Goal: Transaction & Acquisition: Subscribe to service/newsletter

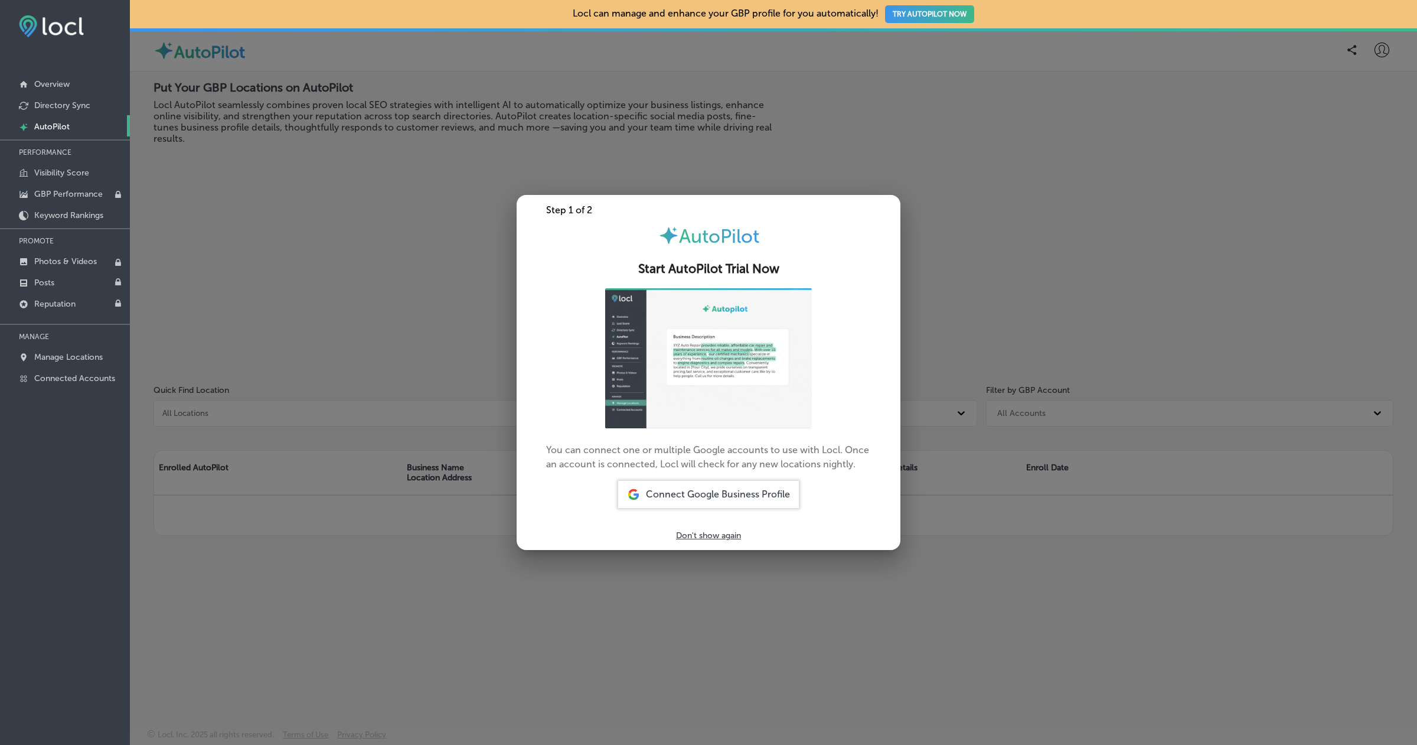
click at [688, 495] on span "Connect Google Business Profile" at bounding box center [718, 493] width 144 height 11
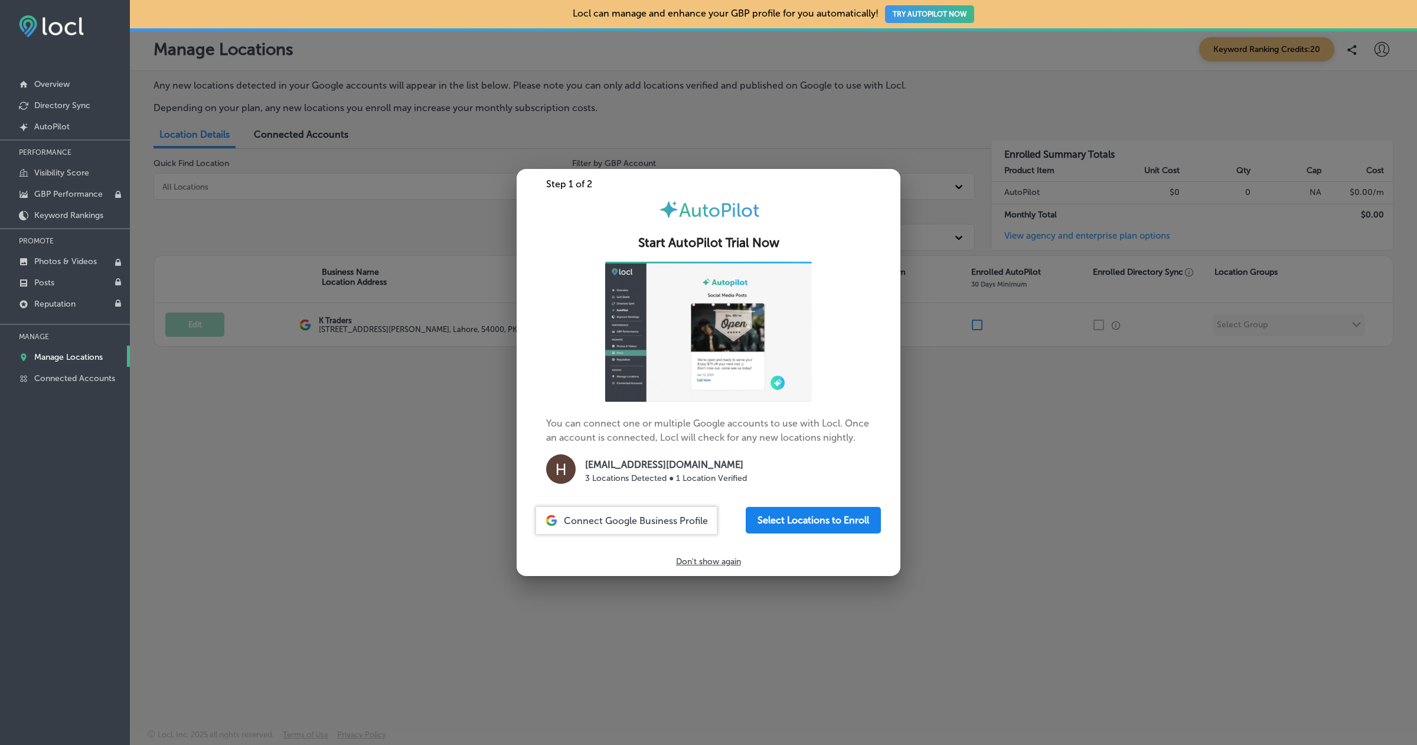
click at [775, 517] on button "Select Locations to Enroll" at bounding box center [813, 520] width 135 height 27
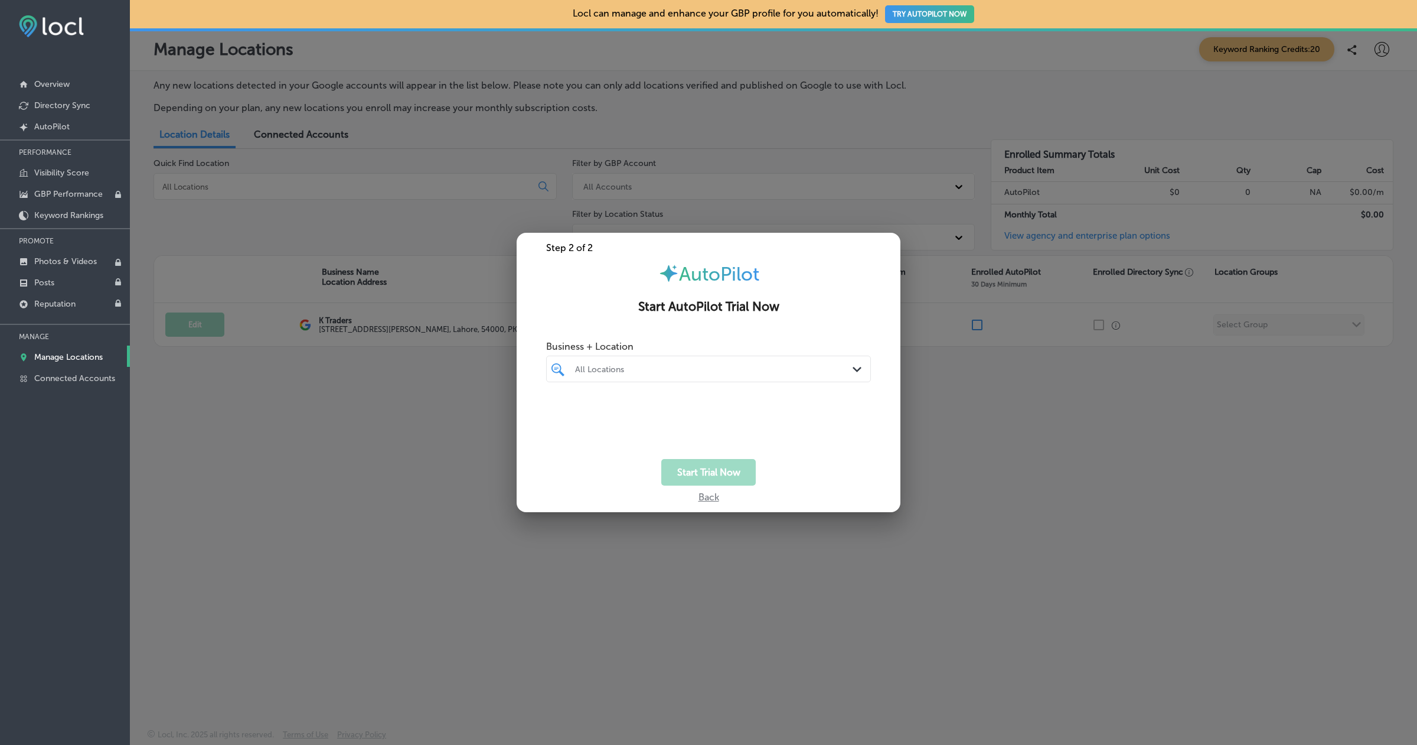
click at [822, 355] on div "All Locations Path Created with Sketch." at bounding box center [708, 368] width 325 height 27
click at [597, 414] on label "K Traders" at bounding box center [621, 412] width 96 height 10
click at [594, 472] on div "Start Trial Now" at bounding box center [709, 472] width 384 height 27
click at [701, 467] on button "Start Trial Now" at bounding box center [708, 472] width 94 height 27
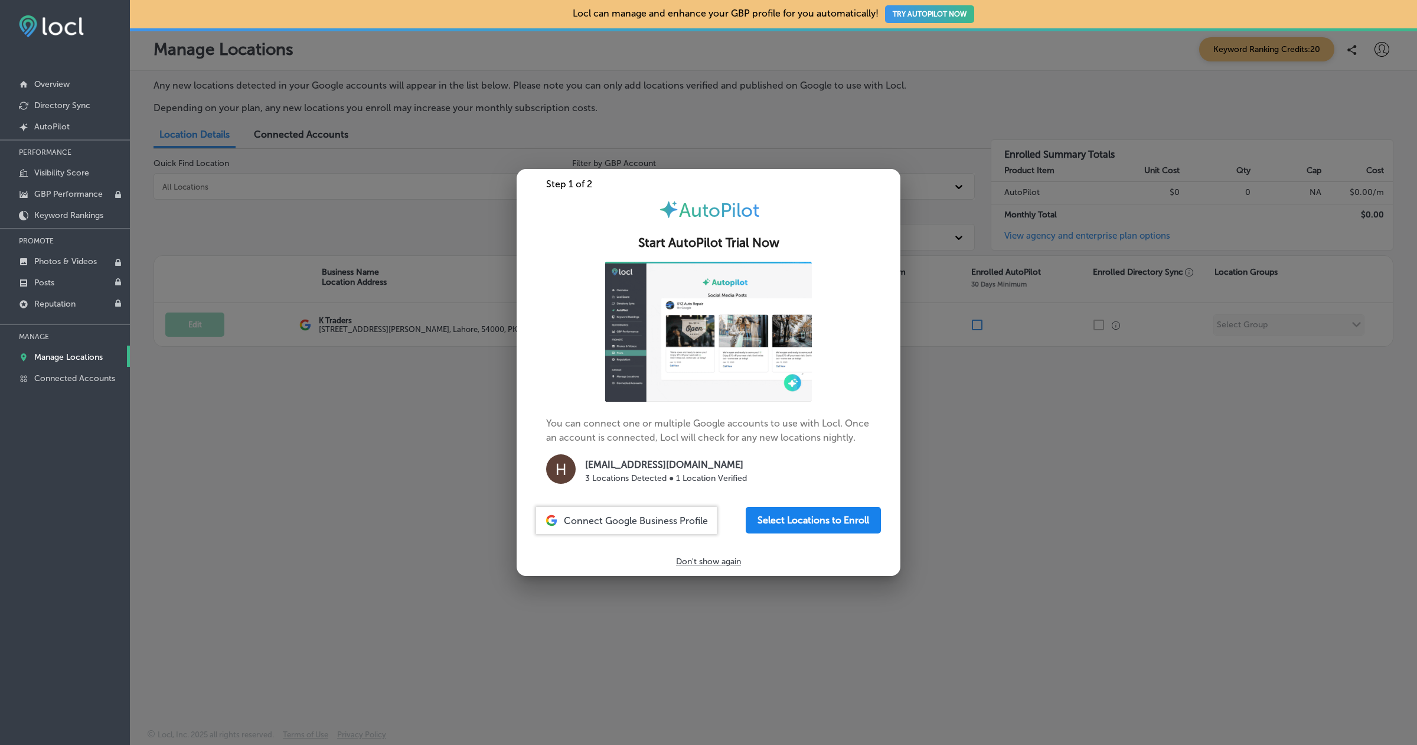
click at [790, 522] on button "Select Locations to Enroll" at bounding box center [813, 520] width 135 height 27
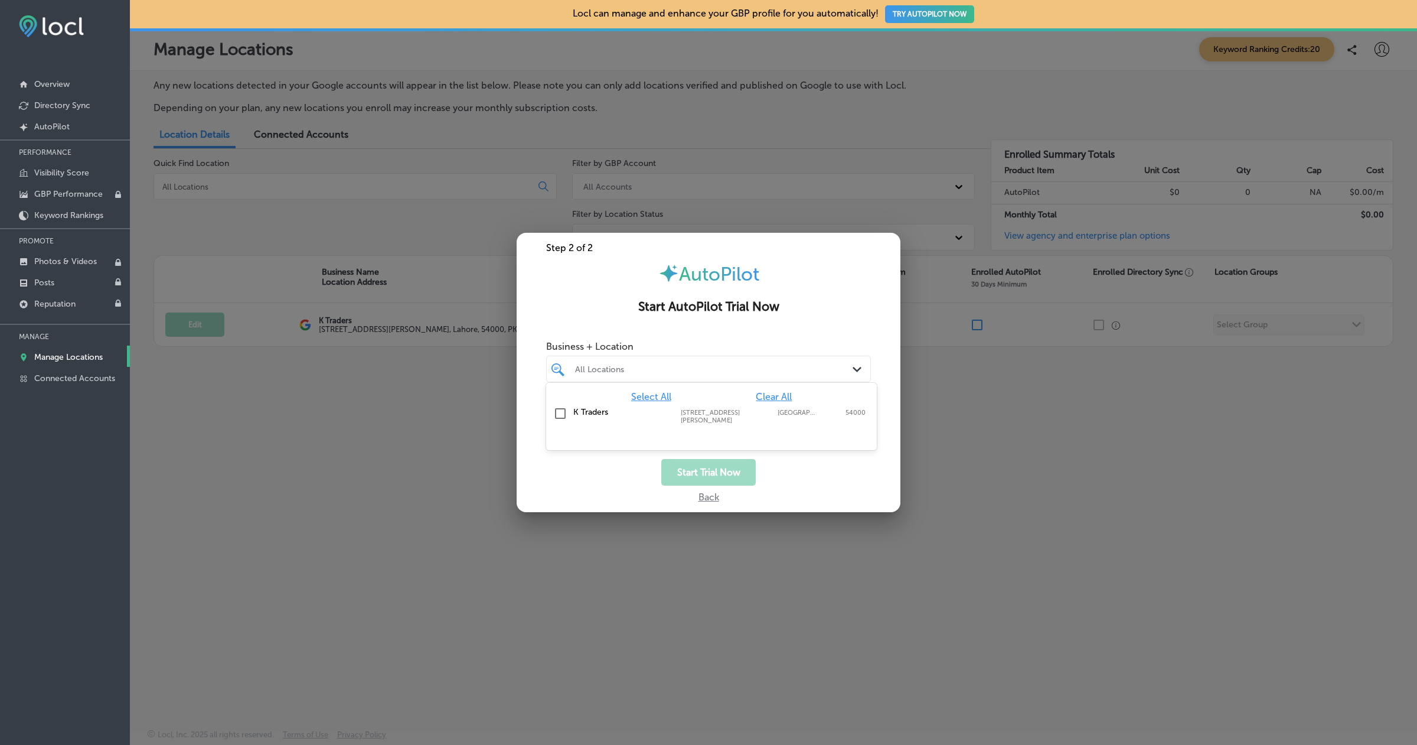
click at [724, 373] on div "All Locations" at bounding box center [714, 369] width 279 height 10
click at [592, 416] on label "K Traders" at bounding box center [621, 412] width 96 height 10
click at [704, 465] on button "Start Trial Now" at bounding box center [708, 472] width 94 height 27
click at [730, 437] on div "Business + Location K Traders Path Created with Sketch. Selected Locations ( 1 )" at bounding box center [709, 397] width 384 height 124
click at [820, 370] on div "K Traders" at bounding box center [714, 369] width 279 height 10
